Goal: Information Seeking & Learning: Learn about a topic

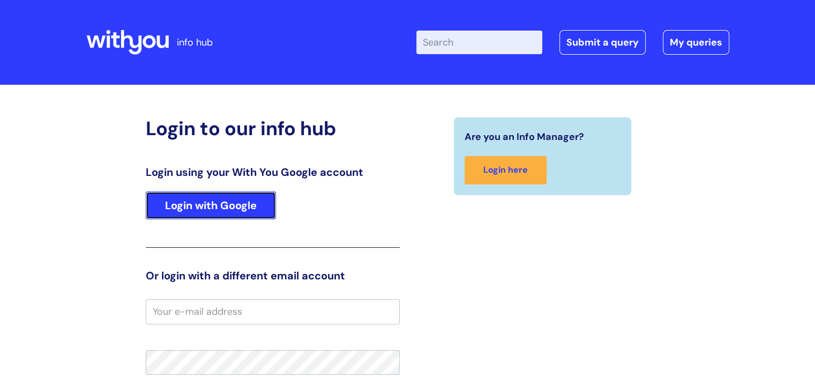
click at [227, 205] on link "Login with Google" at bounding box center [211, 205] width 130 height 28
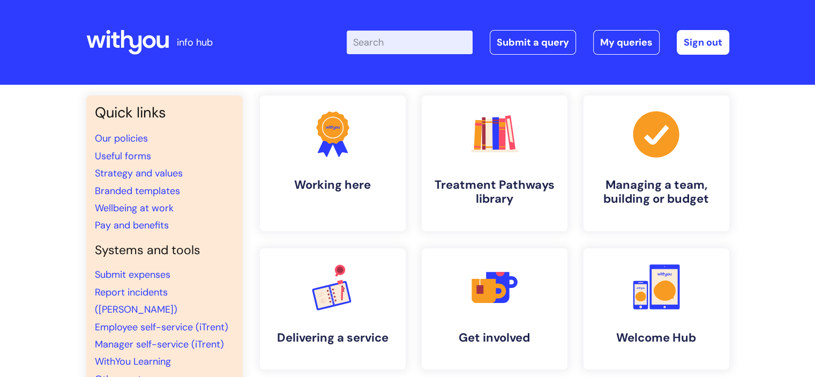
click at [384, 42] on input "Enter your search term here..." at bounding box center [410, 43] width 126 height 24
click at [121, 174] on link "Strategy and values" at bounding box center [139, 173] width 88 height 13
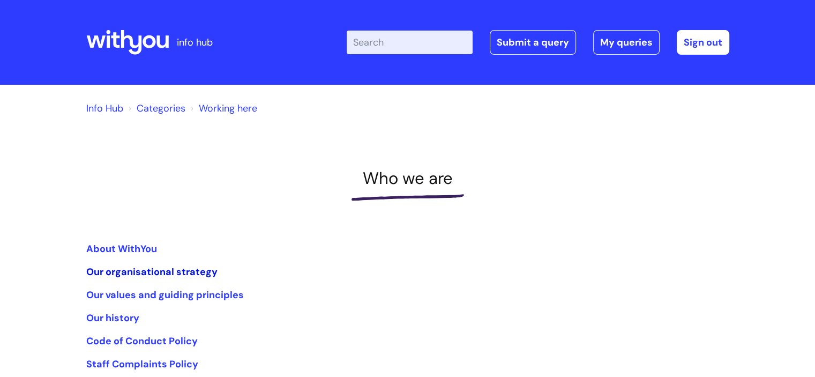
click at [126, 269] on link "Our organisational strategy" at bounding box center [151, 271] width 131 height 13
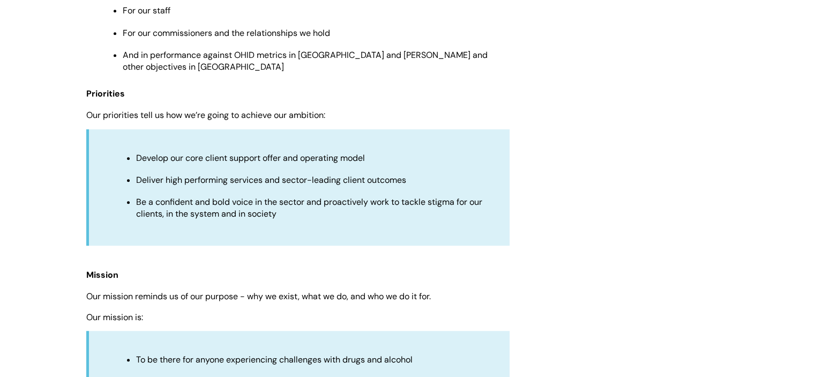
scroll to position [741, 0]
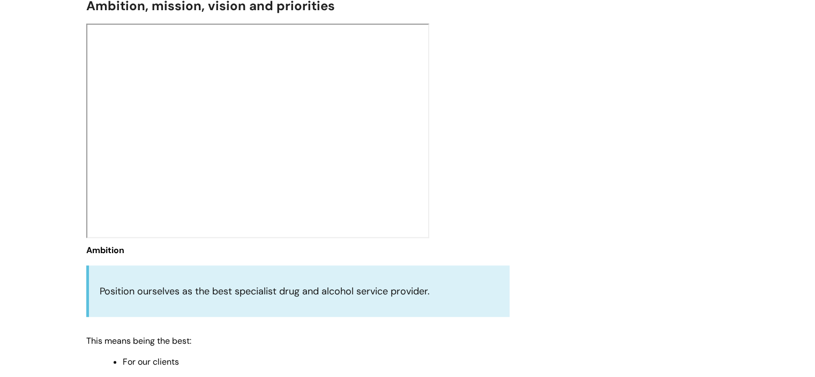
drag, startPoint x: 818, startPoint y: 27, endPoint x: 778, endPoint y: 81, distance: 67.4
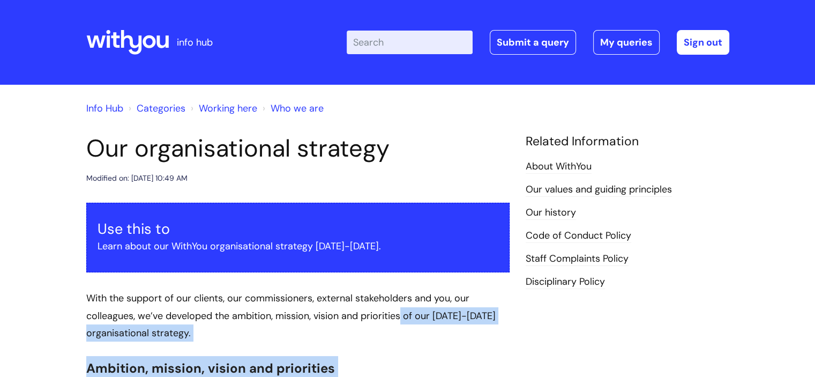
scroll to position [18, 0]
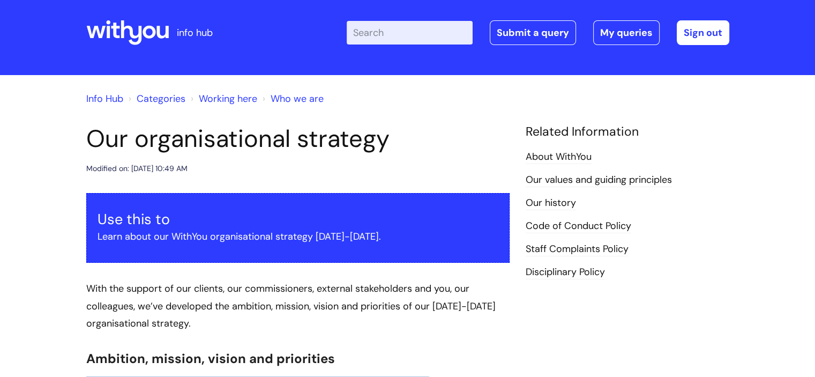
drag, startPoint x: 88, startPoint y: 252, endPoint x: 448, endPoint y: 377, distance: 381.5
click at [448, 367] on html "info hub Enter your search term here... Search Submit a query My queries Welcom…" at bounding box center [407, 178] width 815 height 377
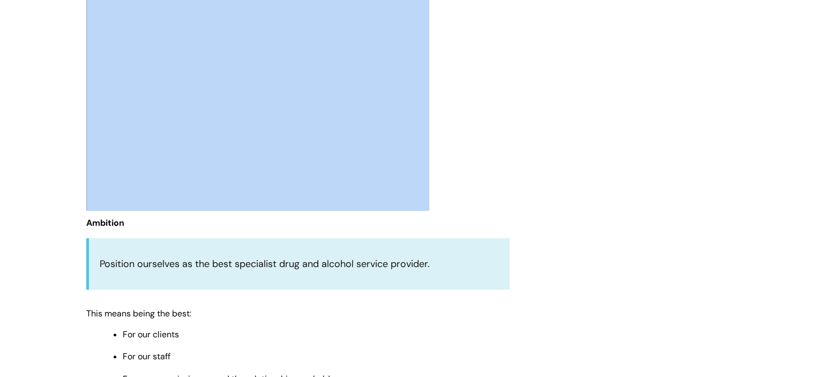
scroll to position [461, 0]
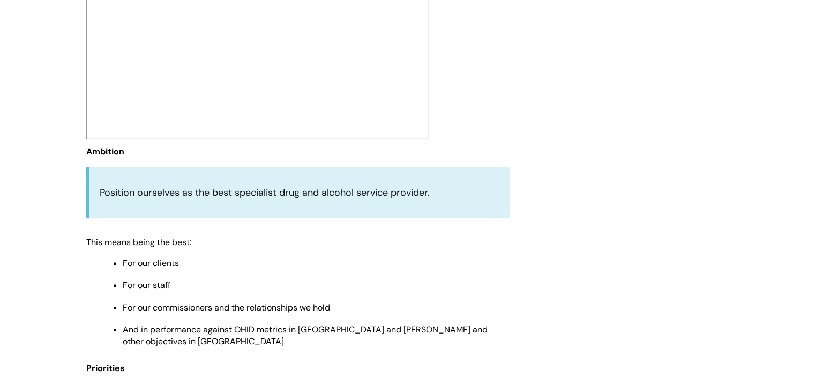
drag, startPoint x: 89, startPoint y: 152, endPoint x: 94, endPoint y: 153, distance: 5.6
click at [94, 153] on span "Ambition" at bounding box center [105, 151] width 38 height 11
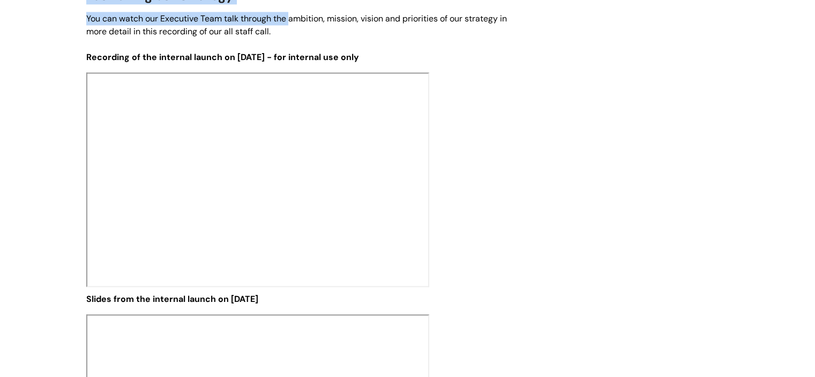
scroll to position [1322, 0]
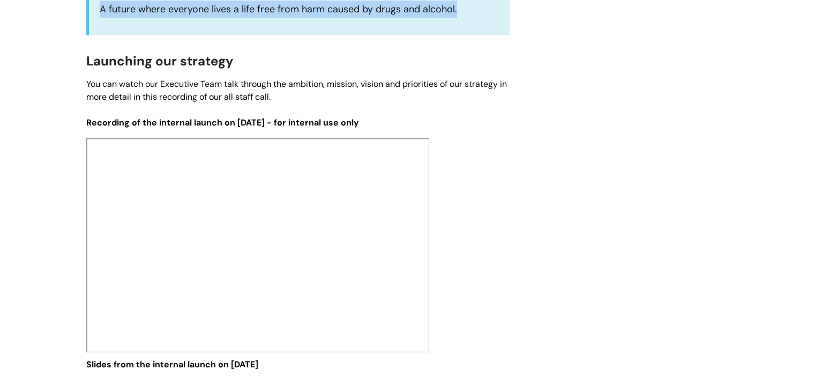
drag, startPoint x: 87, startPoint y: 150, endPoint x: 80, endPoint y: 46, distance: 104.7
copy div "Ambition Position ourselves as the best specialist drug and alcohol service pro…"
